Goal: Find specific page/section: Find specific page/section

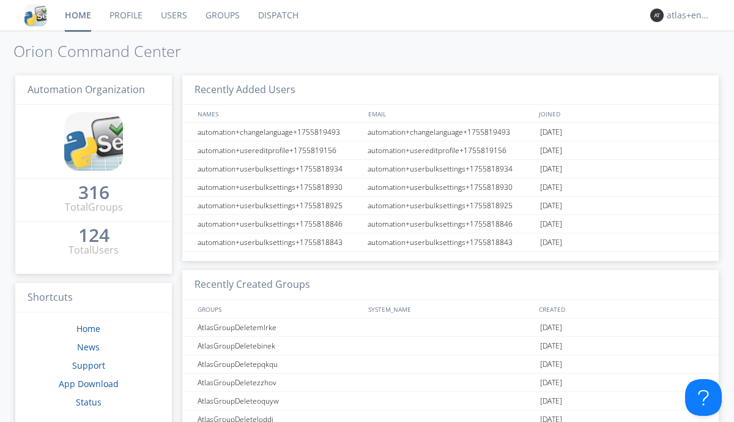
click at [277, 15] on link "Dispatch" at bounding box center [278, 15] width 59 height 31
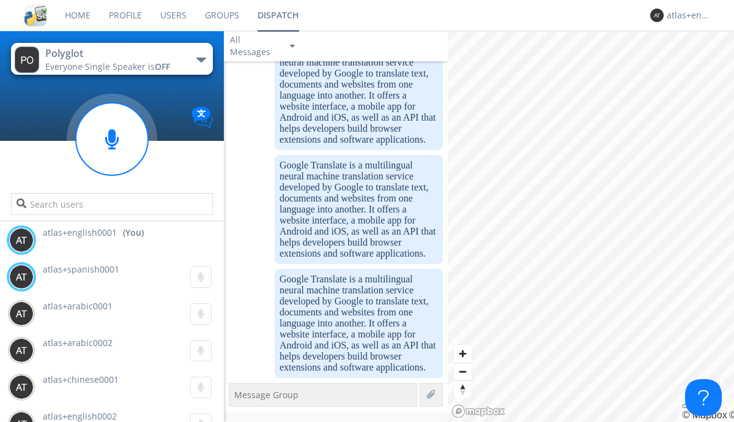
scroll to position [1792, 0]
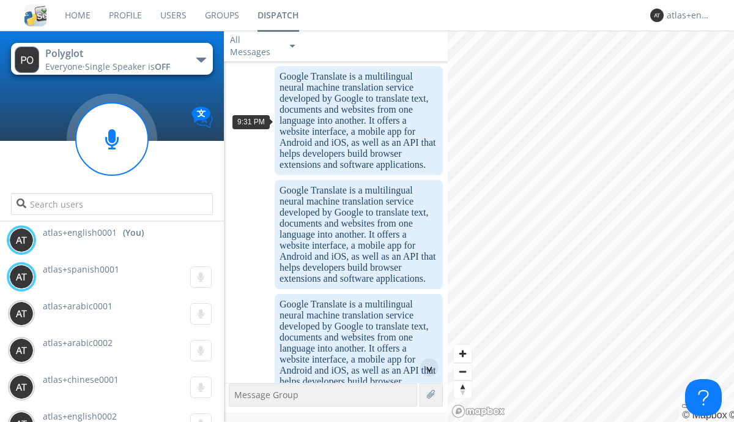
scroll to position [59, 0]
click at [425, 367] on div "^" at bounding box center [429, 367] width 18 height 18
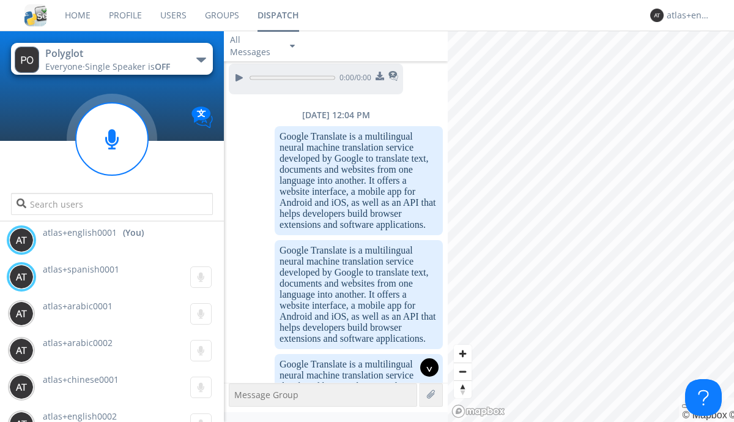
scroll to position [1792, 0]
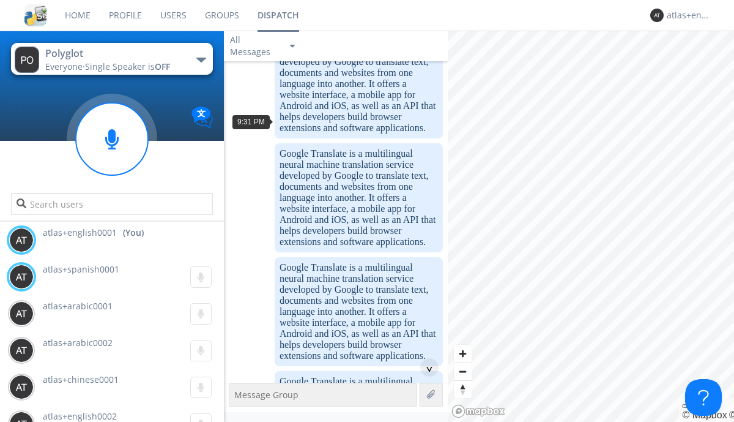
scroll to position [22, 0]
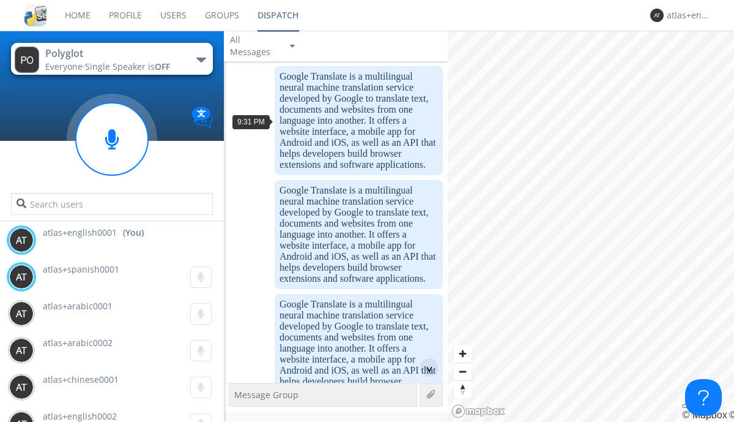
click at [425, 367] on div "^" at bounding box center [429, 367] width 18 height 18
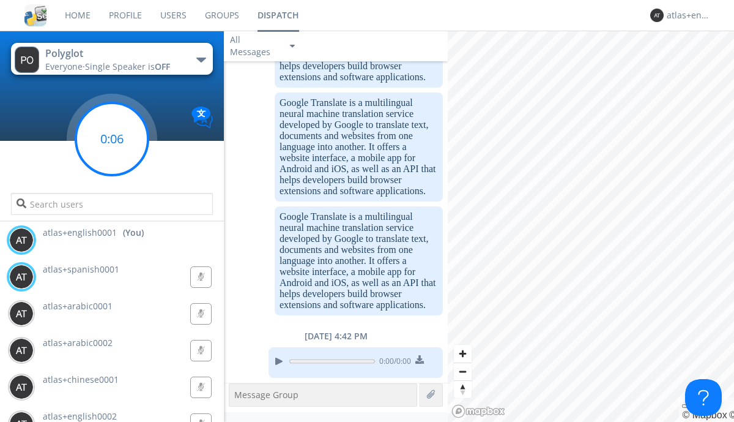
scroll to position [1817, 0]
click at [112, 139] on g at bounding box center [112, 139] width 72 height 72
